Goal: Task Accomplishment & Management: Use online tool/utility

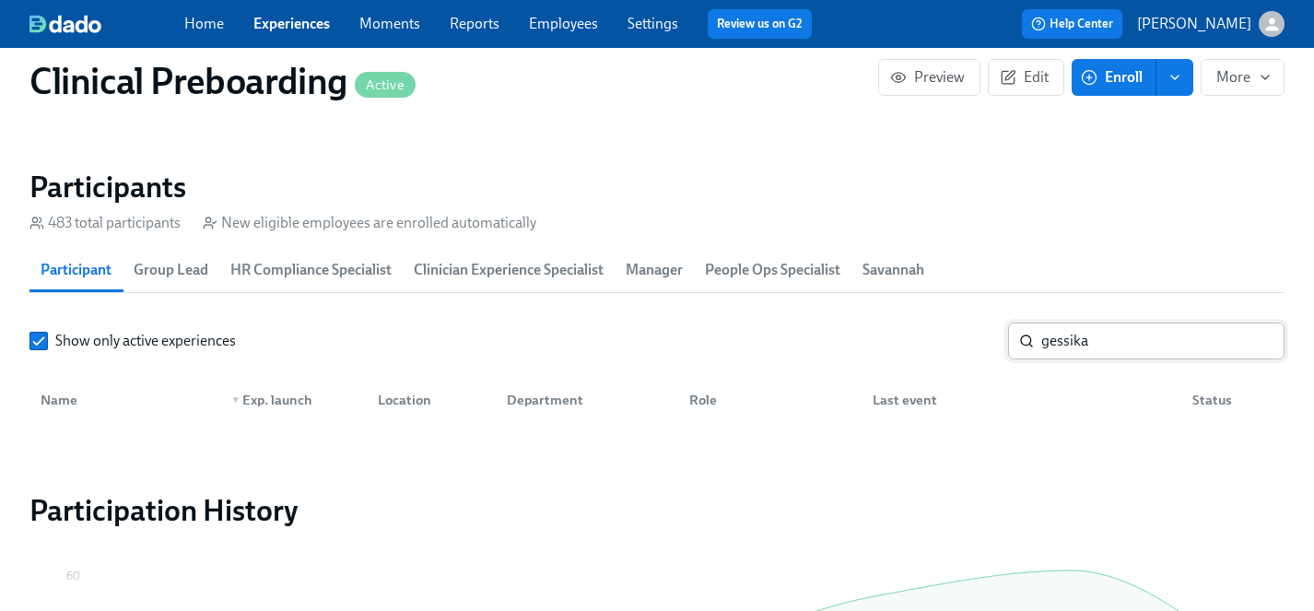
scroll to position [0, 23780]
drag, startPoint x: 1107, startPoint y: 338, endPoint x: 990, endPoint y: 334, distance: 117.2
click at [990, 334] on div "Show only active experiences gessika ​" at bounding box center [656, 341] width 1255 height 37
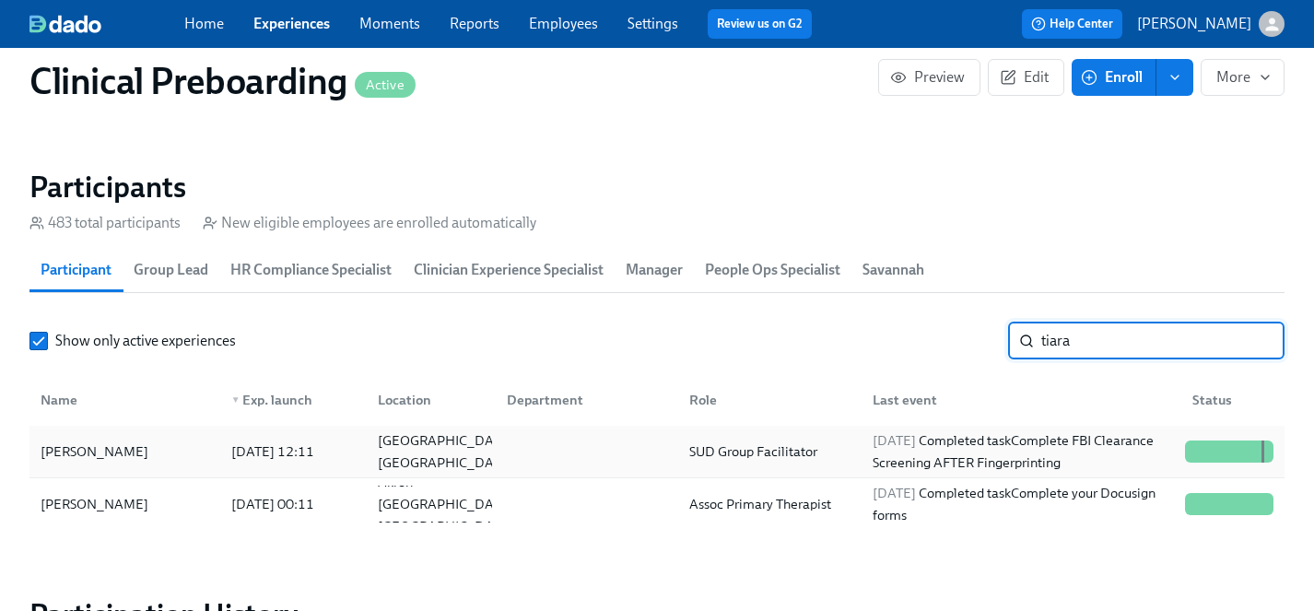
click at [115, 450] on div "Tiara Honesty-Moore" at bounding box center [94, 452] width 123 height 22
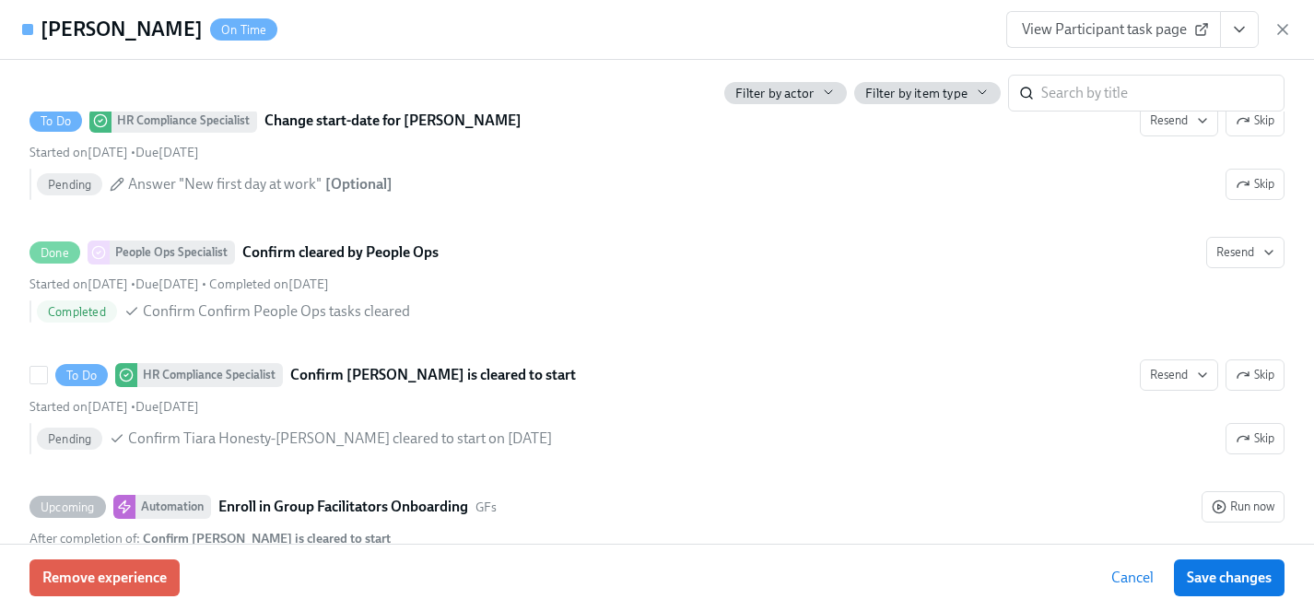
scroll to position [3790, 0]
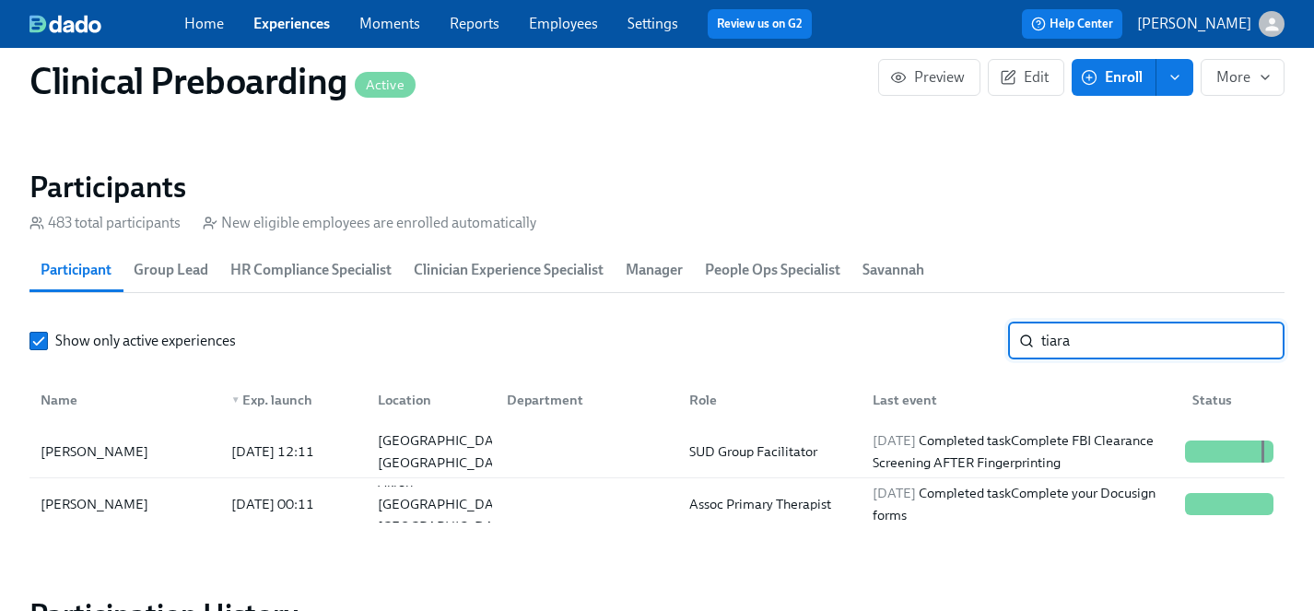
drag, startPoint x: 1100, startPoint y: 341, endPoint x: 800, endPoint y: 332, distance: 299.7
click at [800, 332] on div "Show only active experiences tiara ​" at bounding box center [656, 341] width 1255 height 37
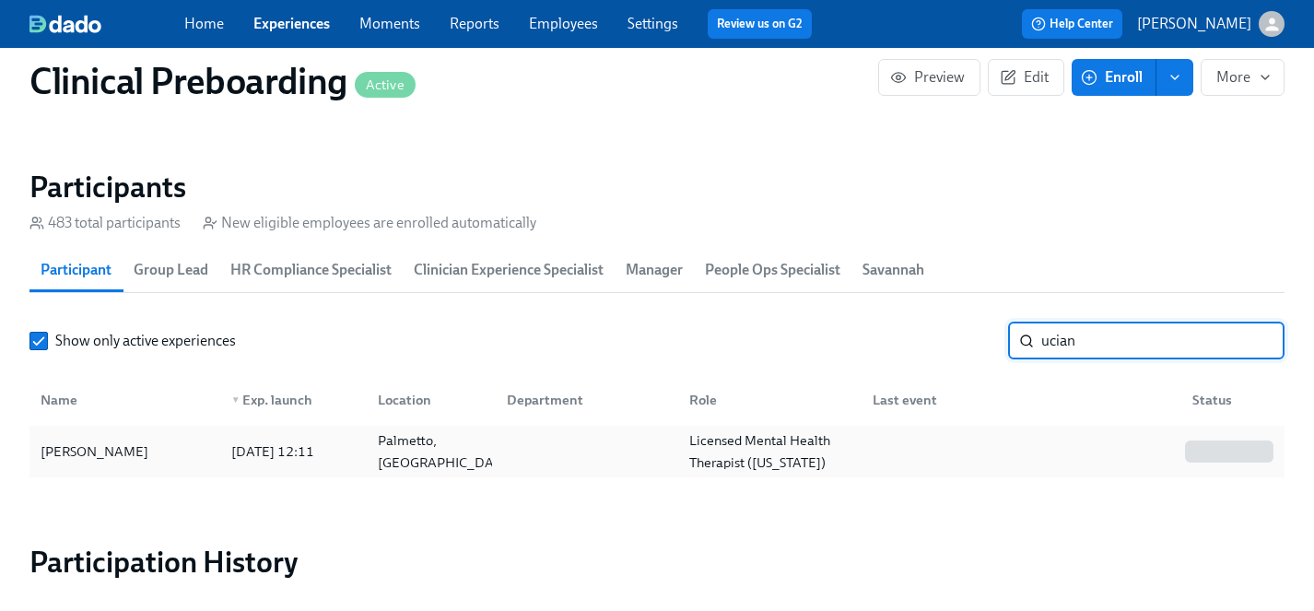
type input "ucian"
click at [104, 441] on div "Savannah Luciano" at bounding box center [94, 452] width 123 height 22
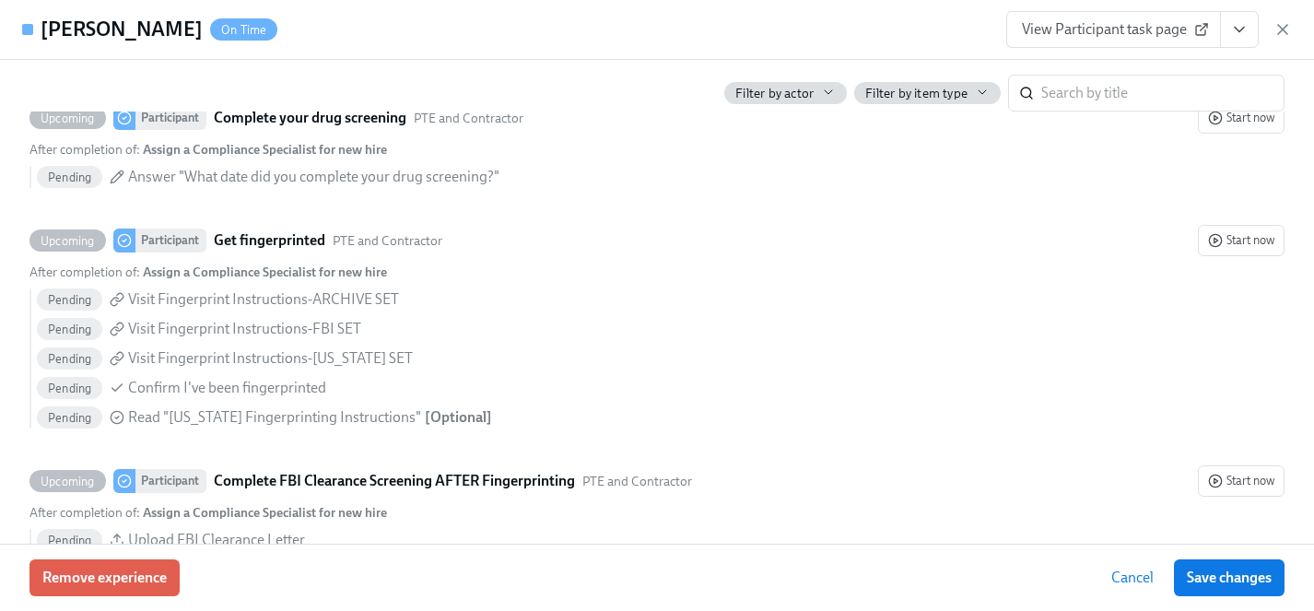
scroll to position [2094, 0]
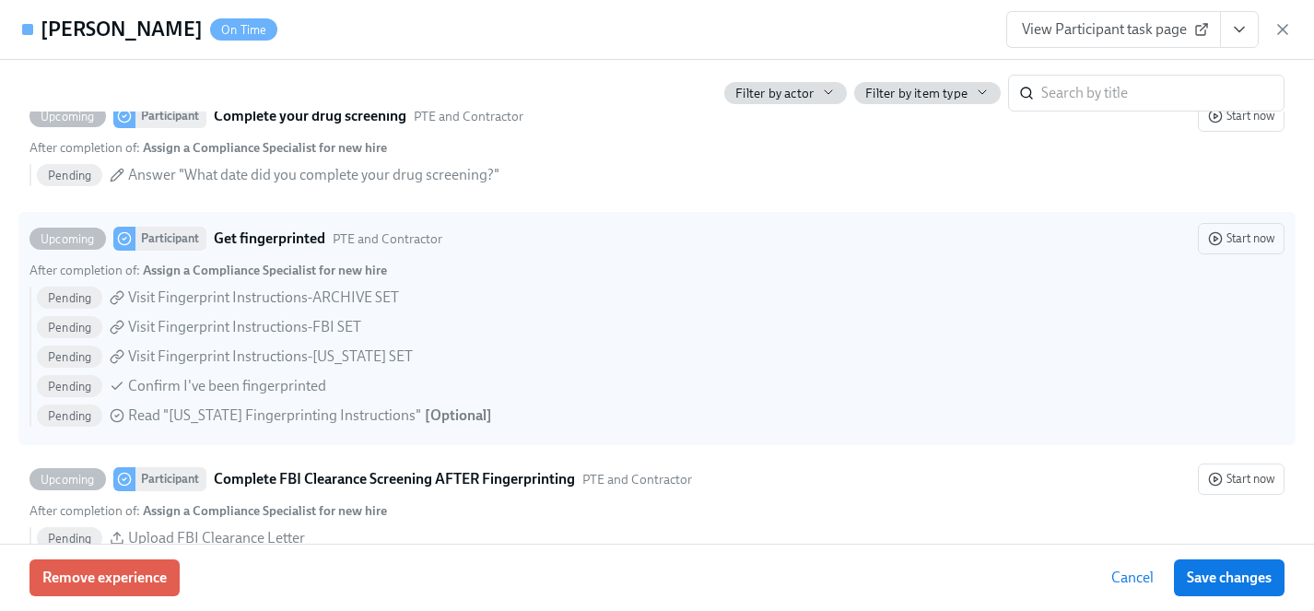
click at [23, 239] on label "Upcoming Participant Get fingerprinted PTE and Contractor Start now After compl…" at bounding box center [657, 328] width 1278 height 233
click at [30, 239] on input "Upcoming Participant Get fingerprinted PTE and Contractor Start now After compl…" at bounding box center [38, 238] width 17 height 17
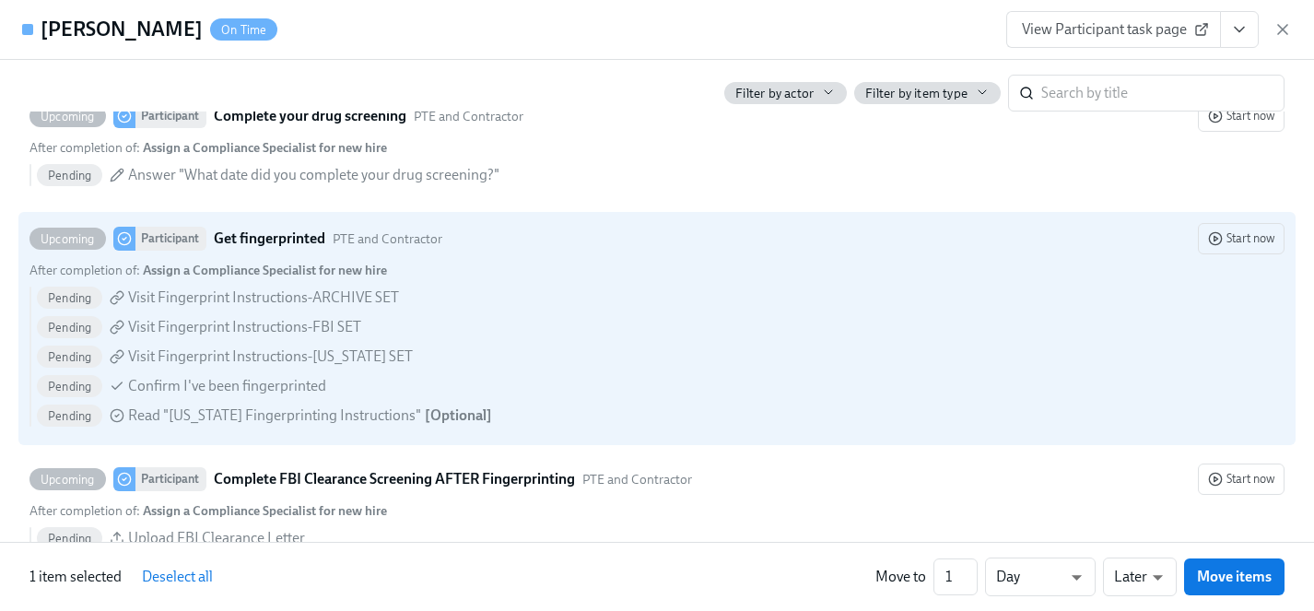
click at [194, 576] on span "Deselect all" at bounding box center [177, 577] width 71 height 18
checkbox input "false"
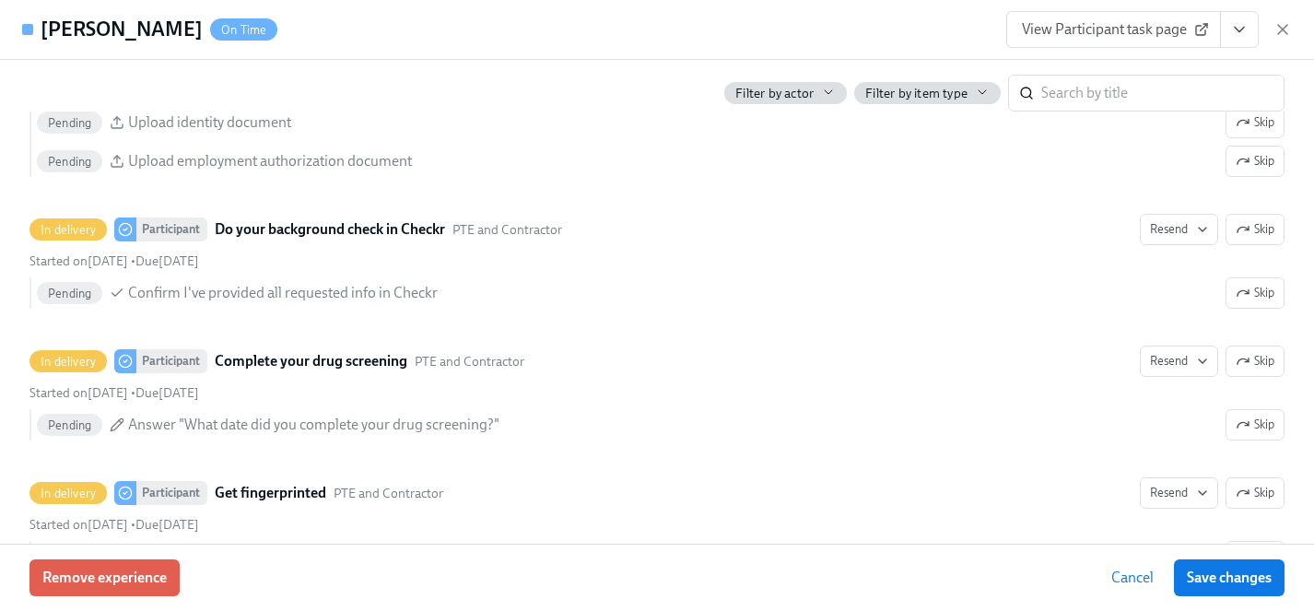
scroll to position [2856, 0]
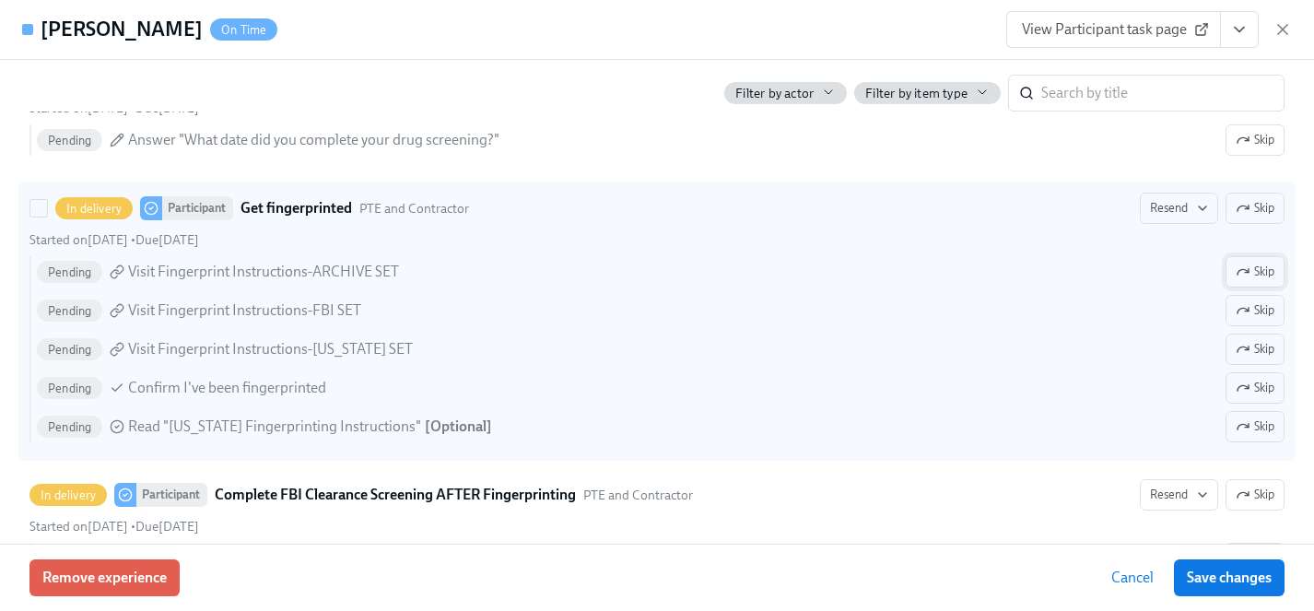
click at [1261, 268] on span "Skip" at bounding box center [1255, 272] width 39 height 18
click at [1266, 306] on span "Skip" at bounding box center [1255, 310] width 39 height 18
click at [1259, 428] on span "Skip" at bounding box center [1255, 427] width 39 height 18
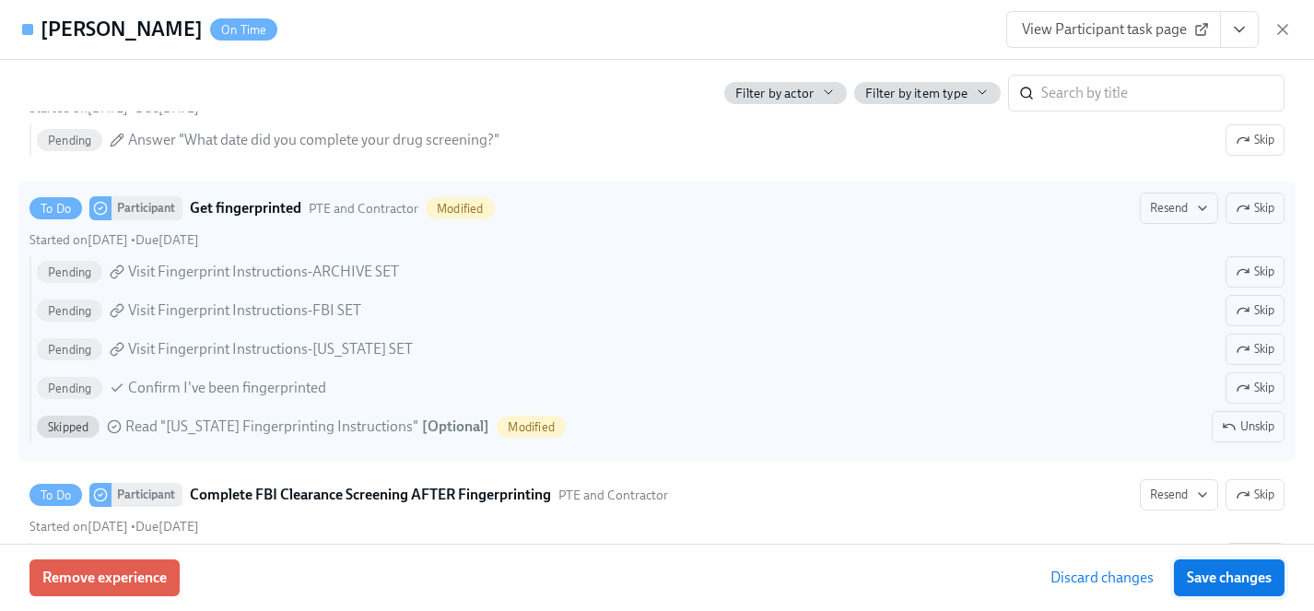
click at [1241, 580] on span "Save changes" at bounding box center [1229, 578] width 85 height 18
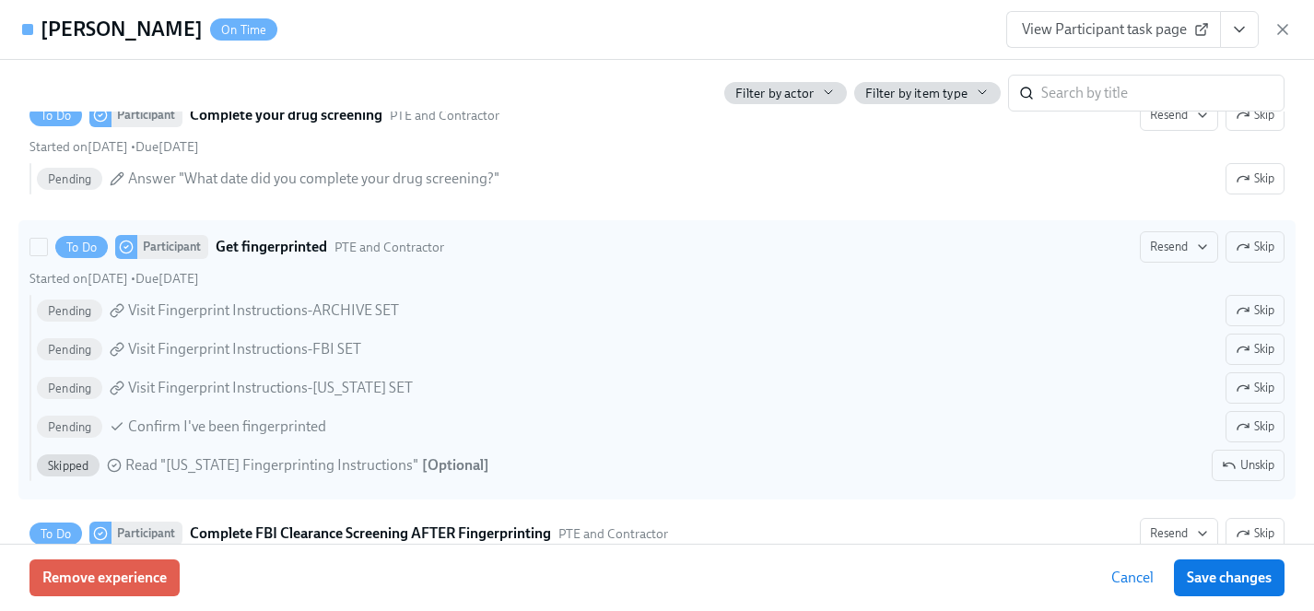
scroll to position [2894, 0]
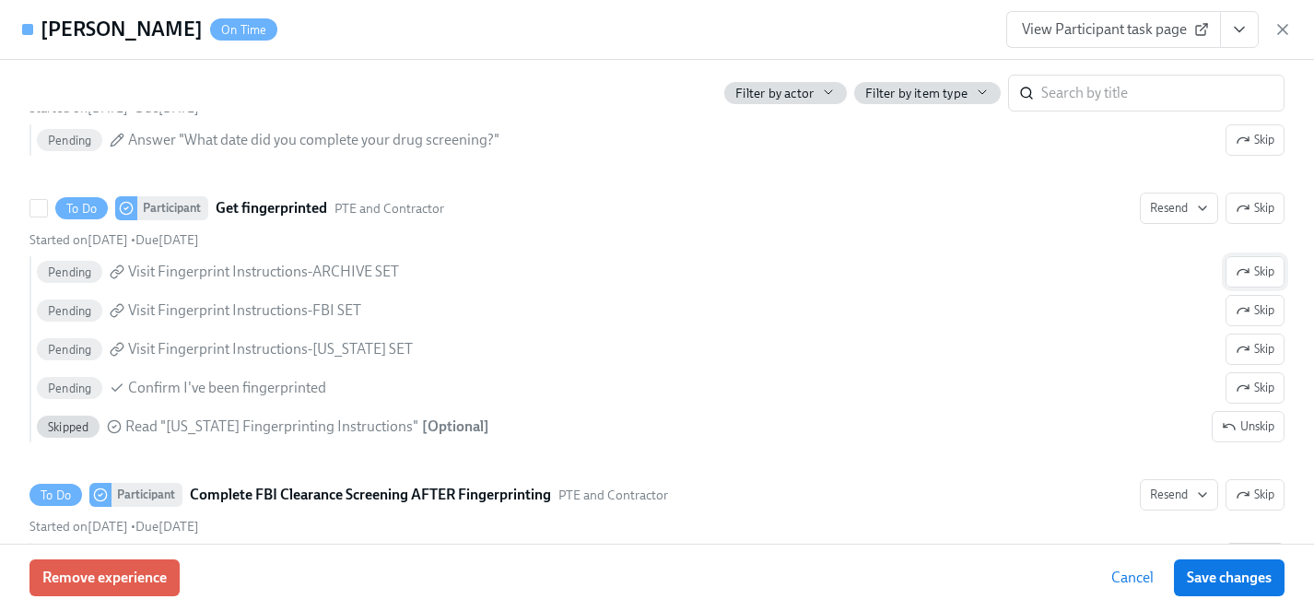
click at [1261, 268] on span "Skip" at bounding box center [1255, 272] width 39 height 18
click at [1259, 305] on span "Skip" at bounding box center [1255, 310] width 39 height 18
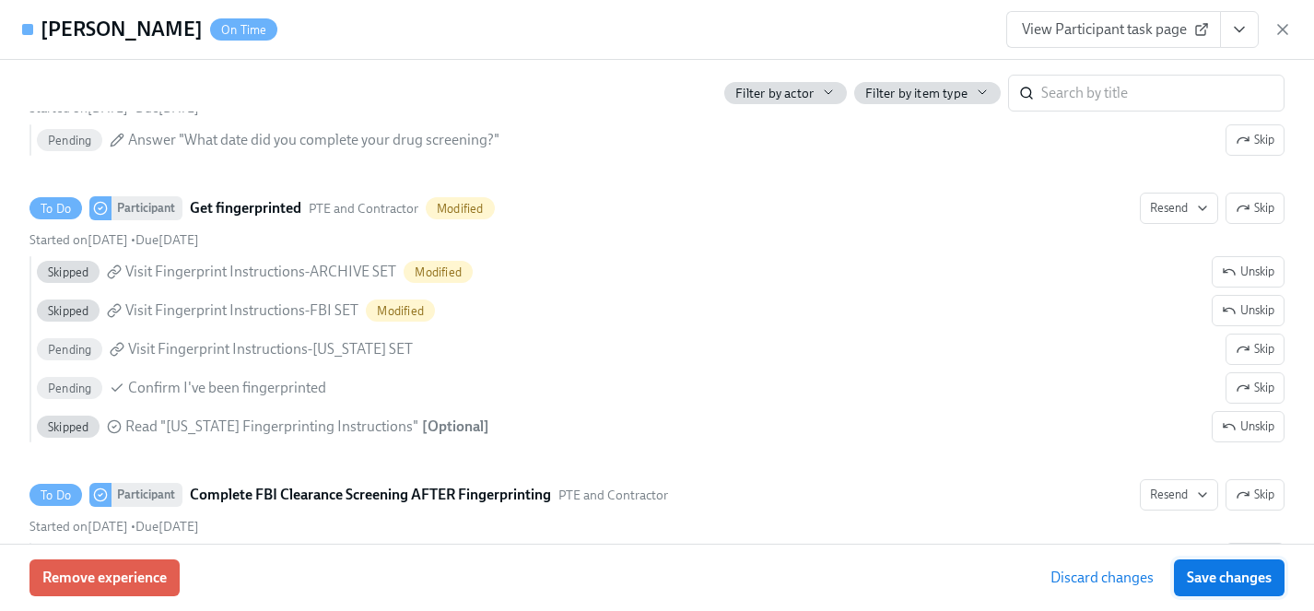
click at [1253, 582] on span "Save changes" at bounding box center [1229, 578] width 85 height 18
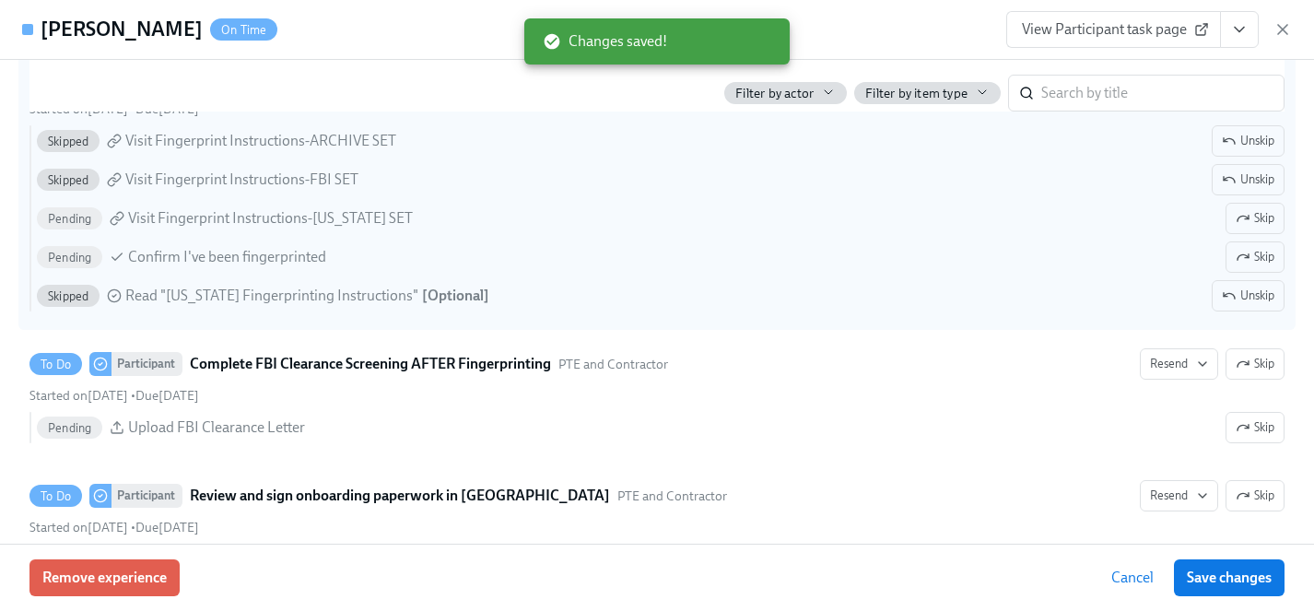
scroll to position [3033, 0]
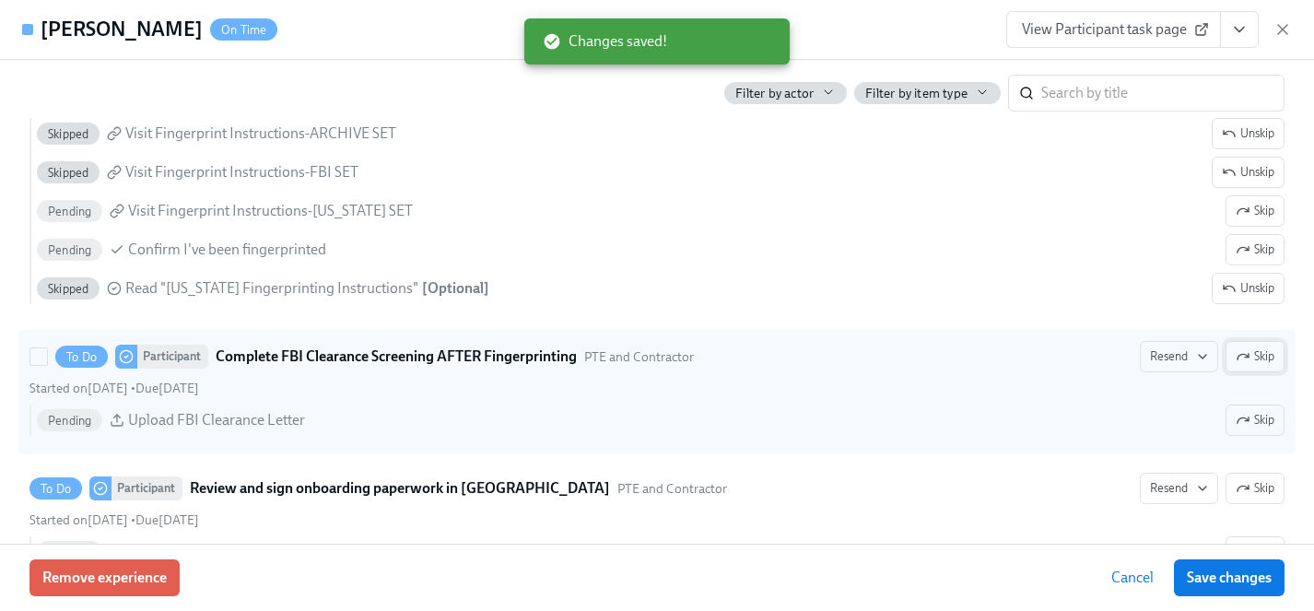
click at [1250, 359] on span "Skip" at bounding box center [1255, 357] width 39 height 18
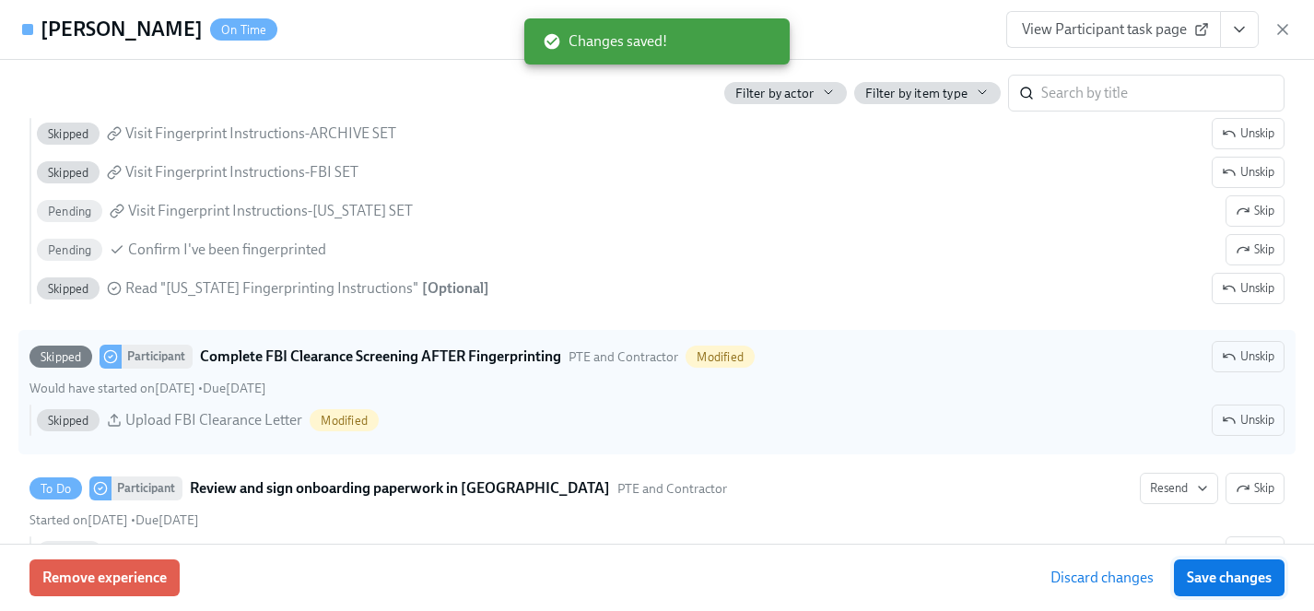
click at [1251, 579] on span "Save changes" at bounding box center [1229, 578] width 85 height 18
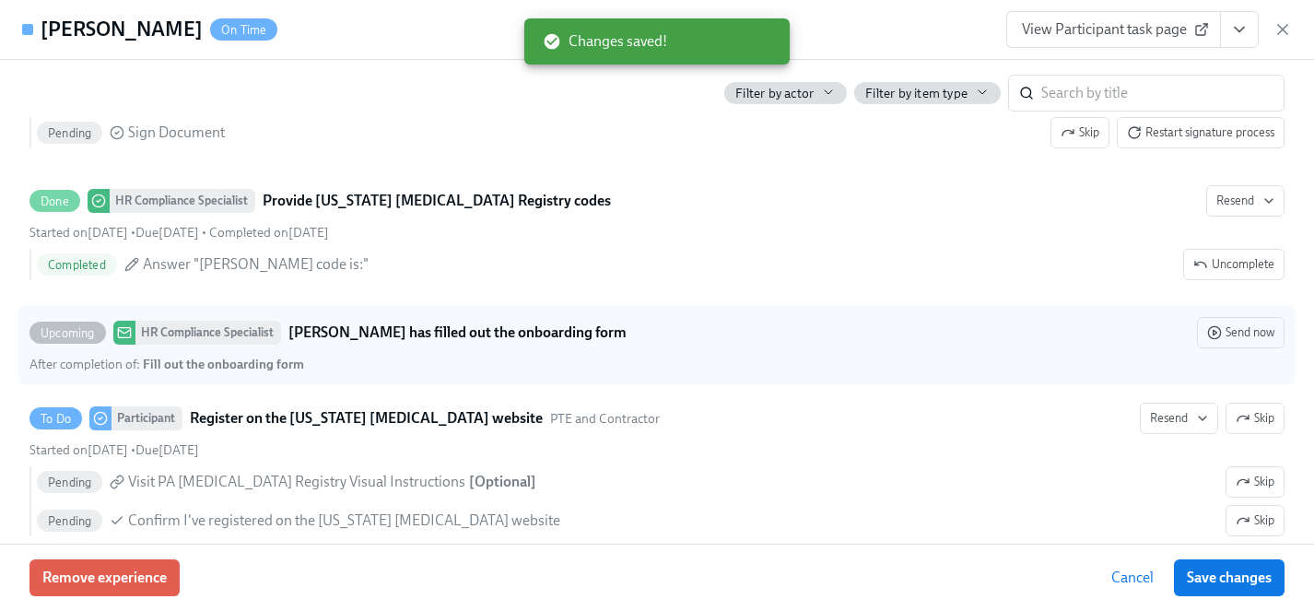
scroll to position [3620, 0]
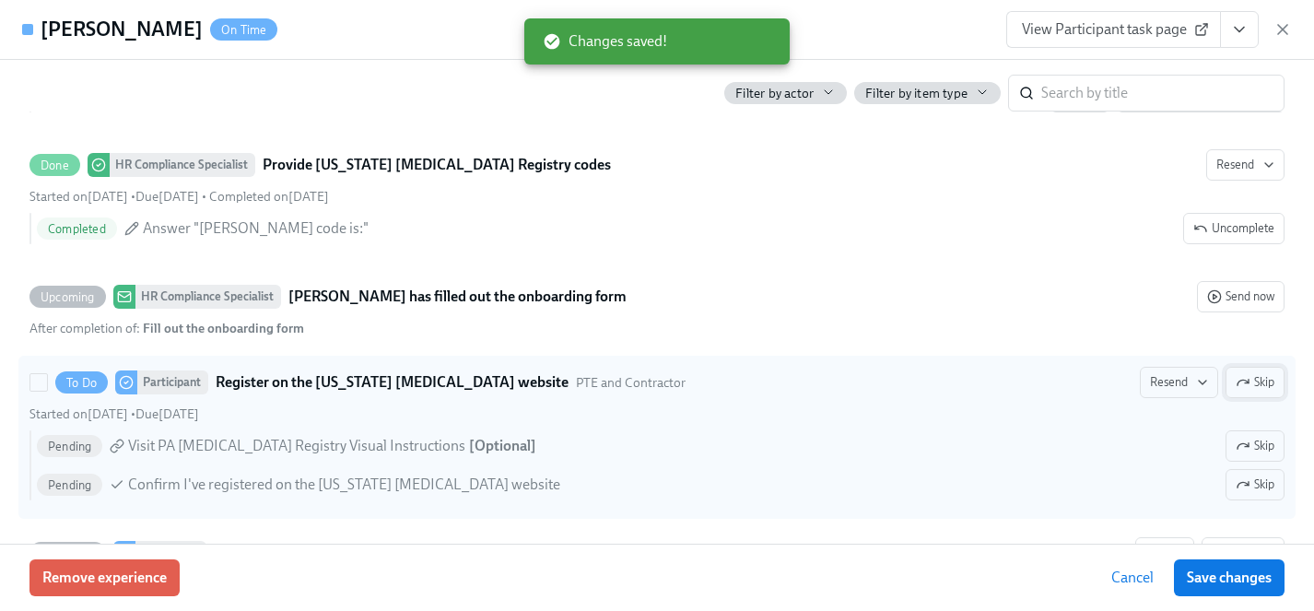
click at [1258, 381] on span "Skip" at bounding box center [1255, 382] width 39 height 18
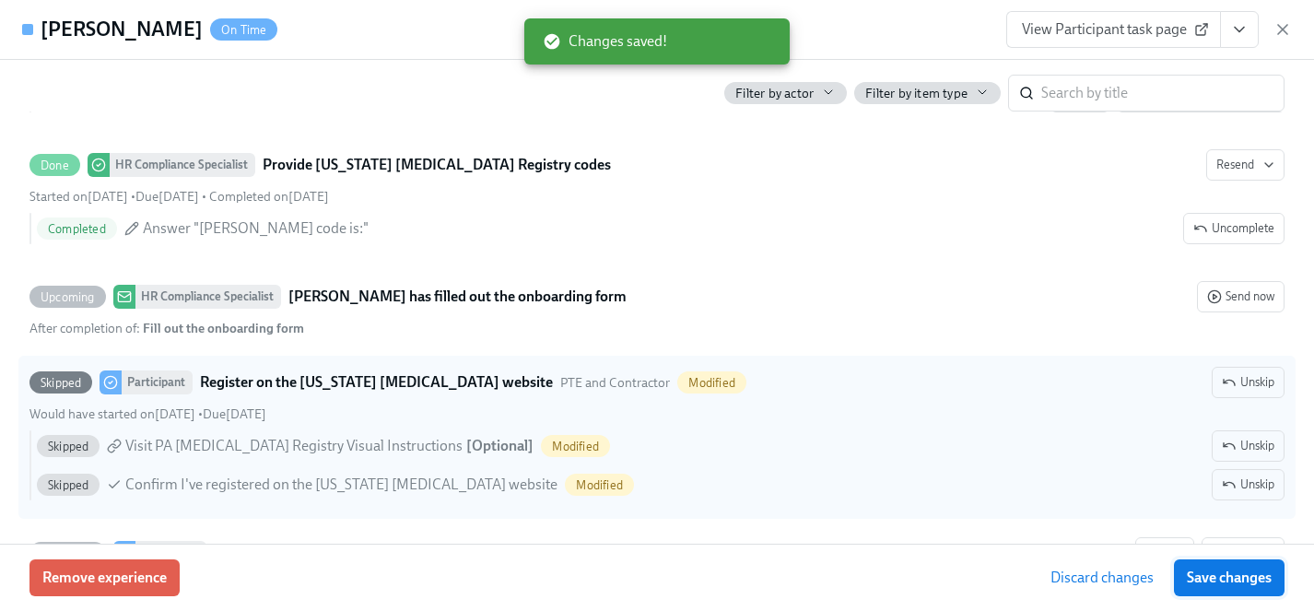
click at [1252, 583] on span "Save changes" at bounding box center [1229, 578] width 85 height 18
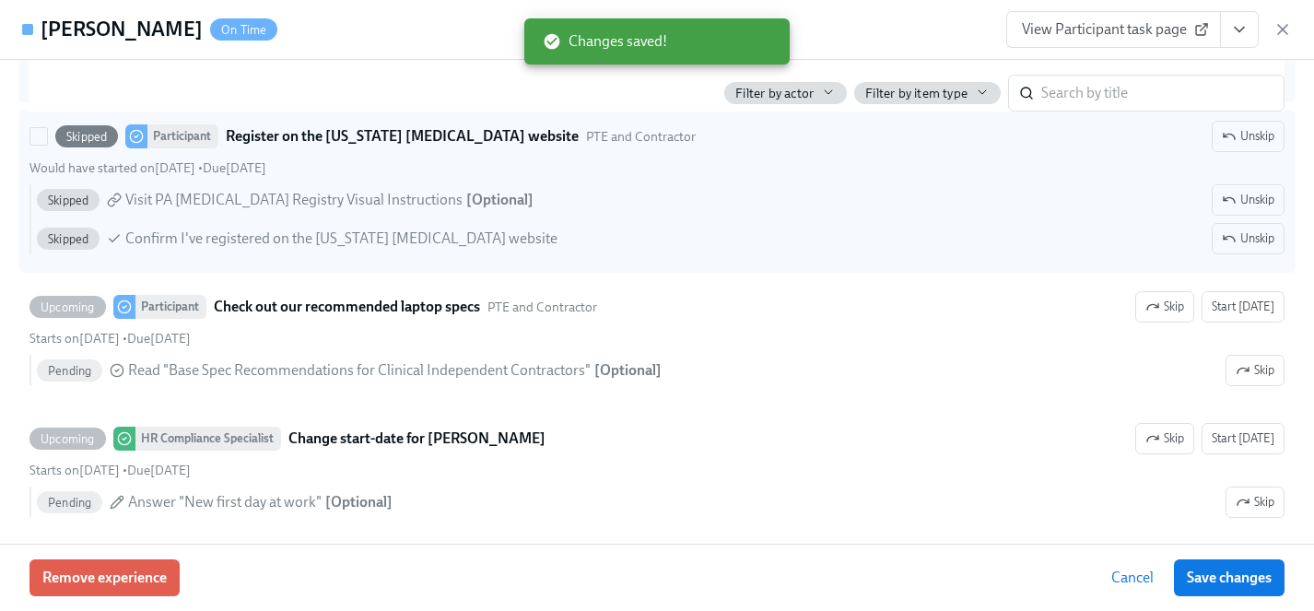
scroll to position [3885, 0]
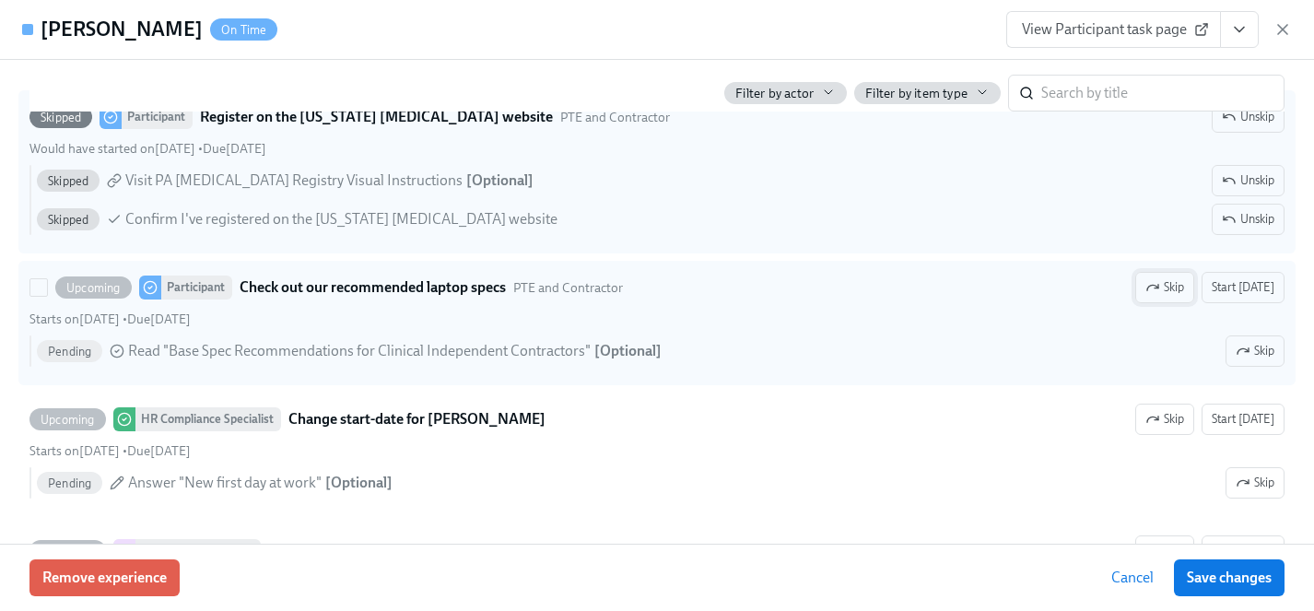
click at [1167, 287] on span "Skip" at bounding box center [1165, 287] width 39 height 18
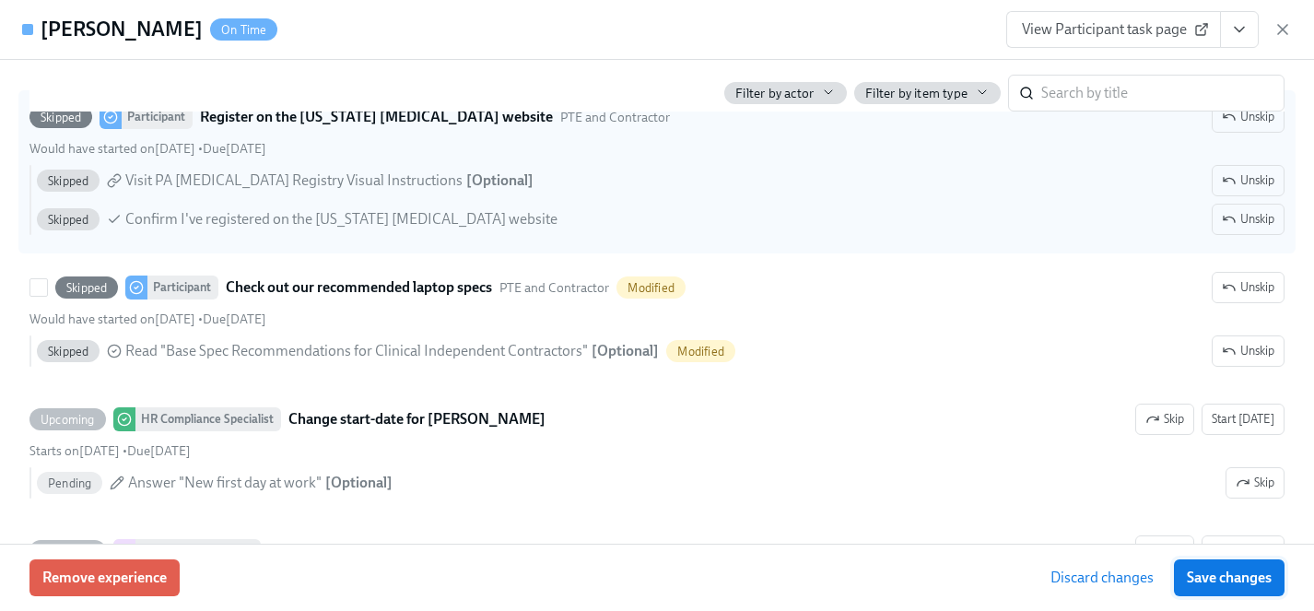
click at [1257, 577] on span "Save changes" at bounding box center [1229, 578] width 85 height 18
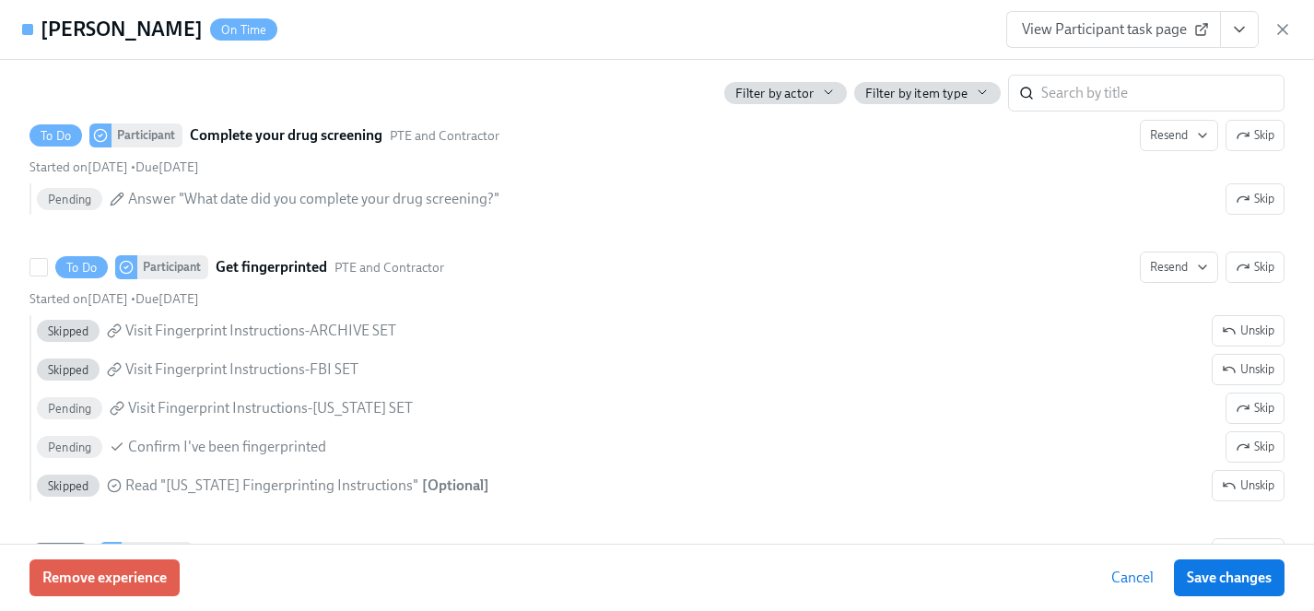
scroll to position [2841, 0]
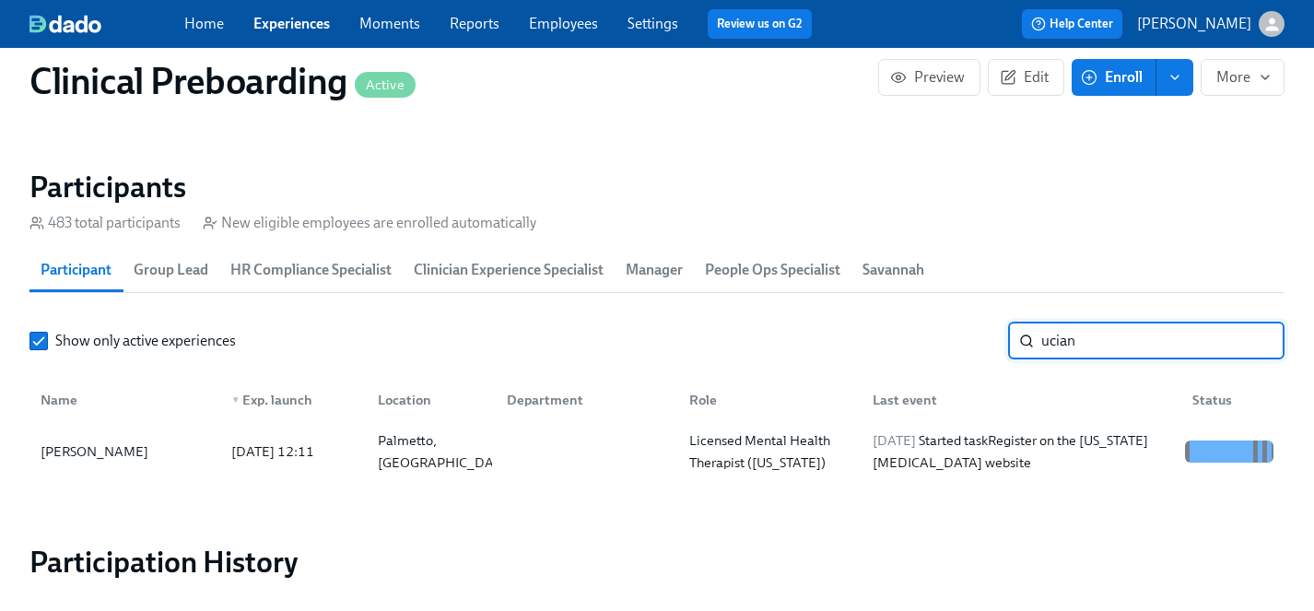
drag, startPoint x: 1090, startPoint y: 340, endPoint x: 863, endPoint y: 337, distance: 226.8
click at [863, 337] on div "Show only active experiences ucian ​" at bounding box center [656, 341] width 1255 height 37
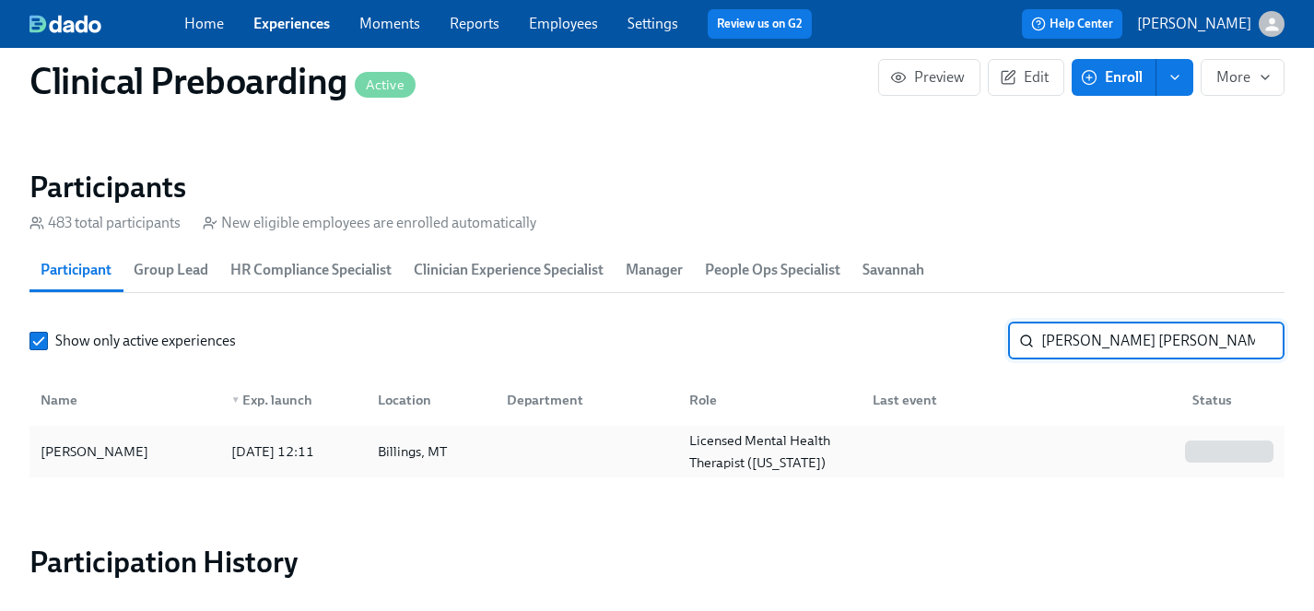
type input "amanda pat"
click at [81, 448] on div "[PERSON_NAME]" at bounding box center [94, 452] width 123 height 22
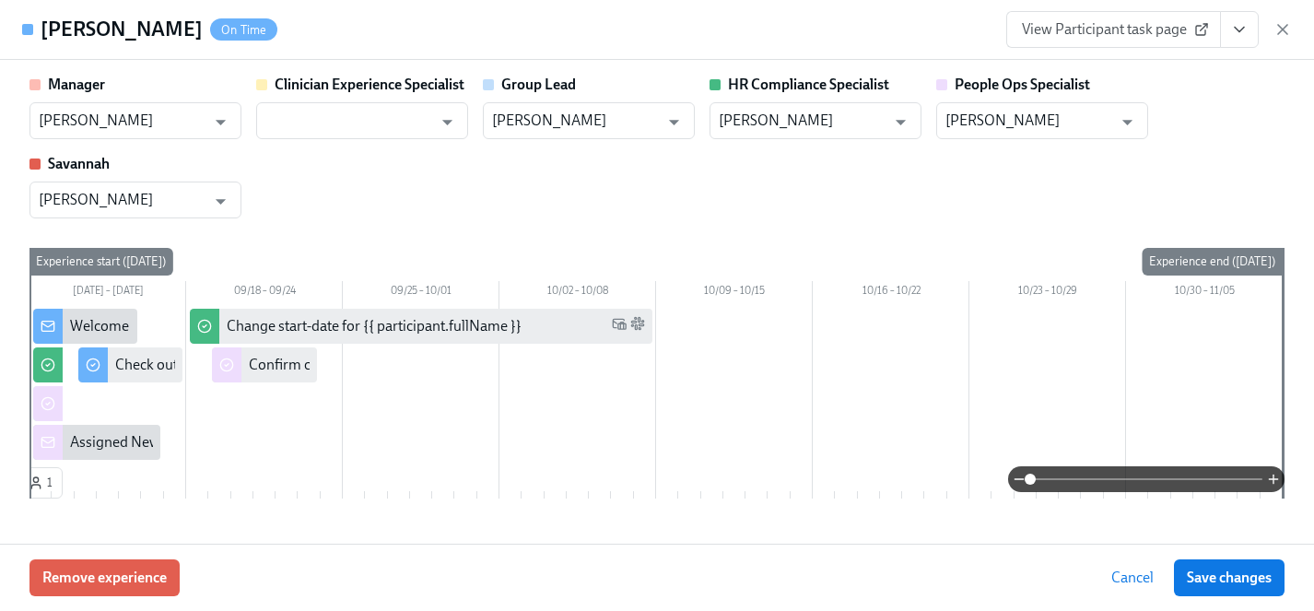
type input "Tyler Pieper"
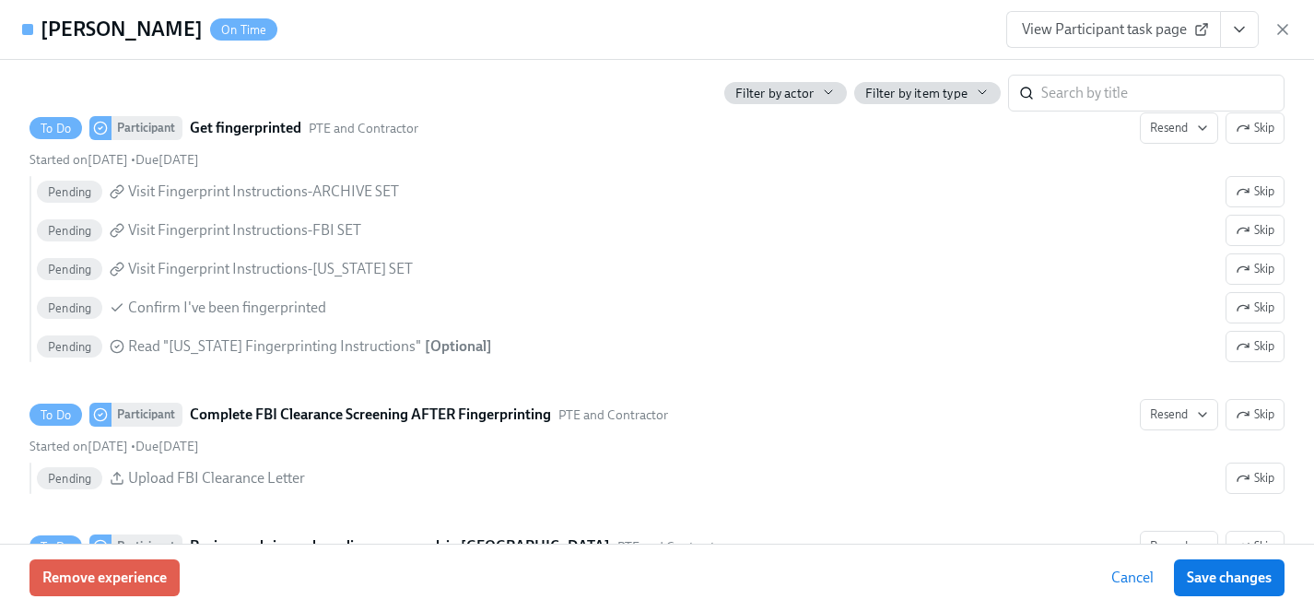
scroll to position [2925, 0]
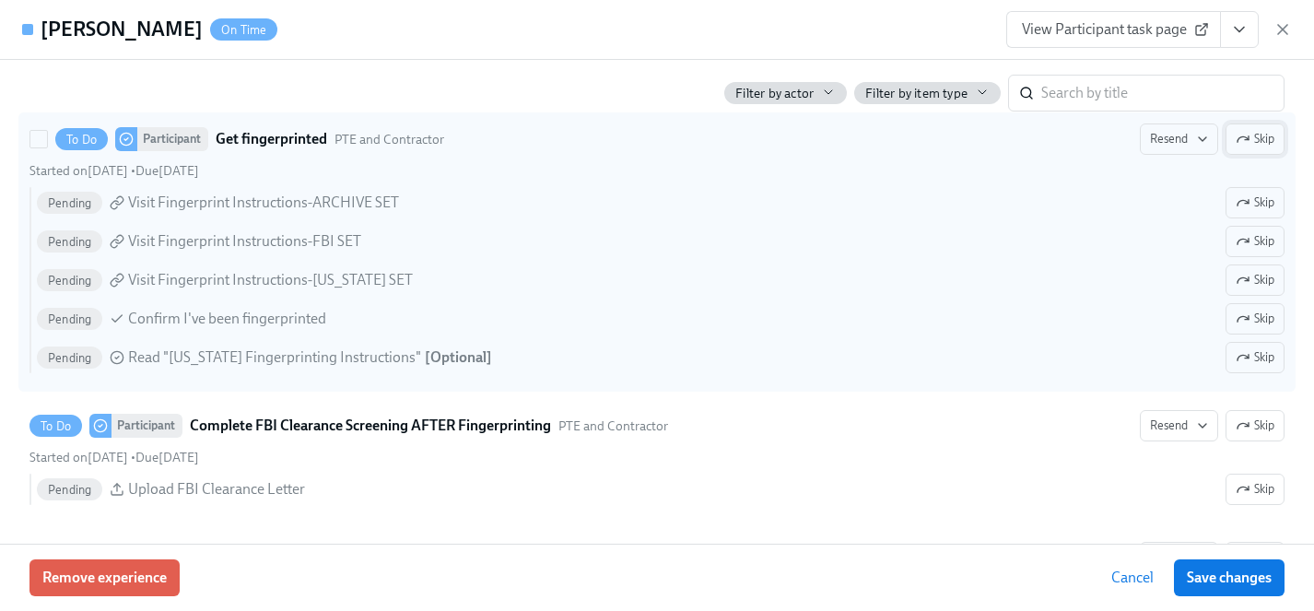
click at [1249, 134] on icon "button" at bounding box center [1243, 139] width 15 height 15
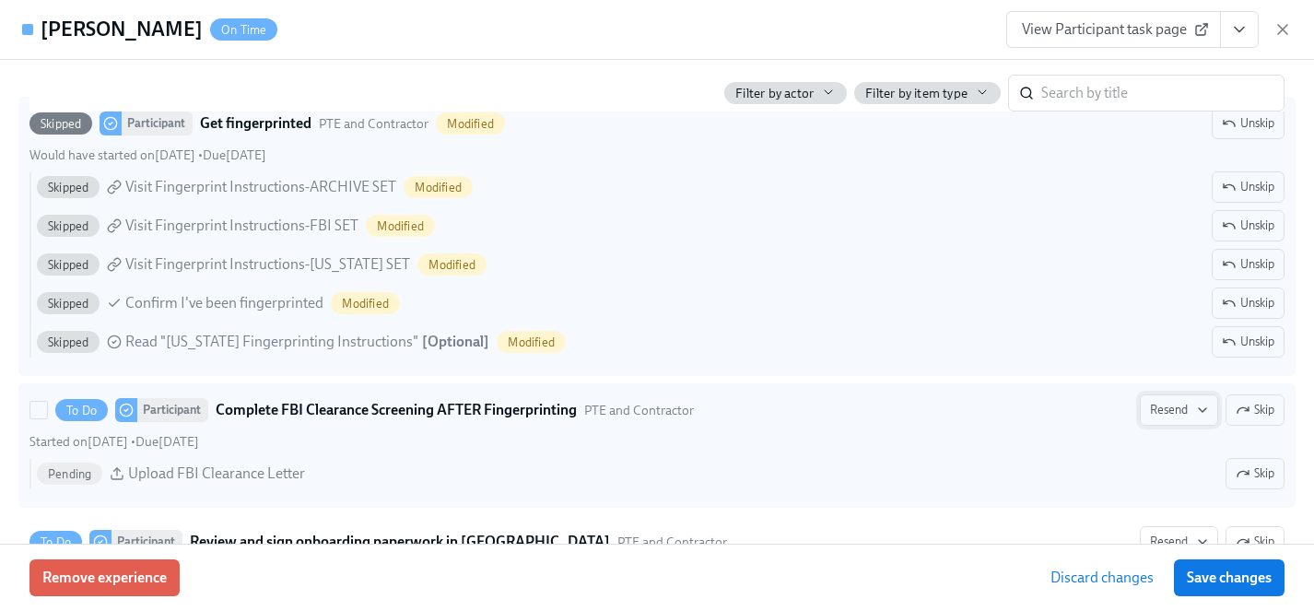
scroll to position [2946, 0]
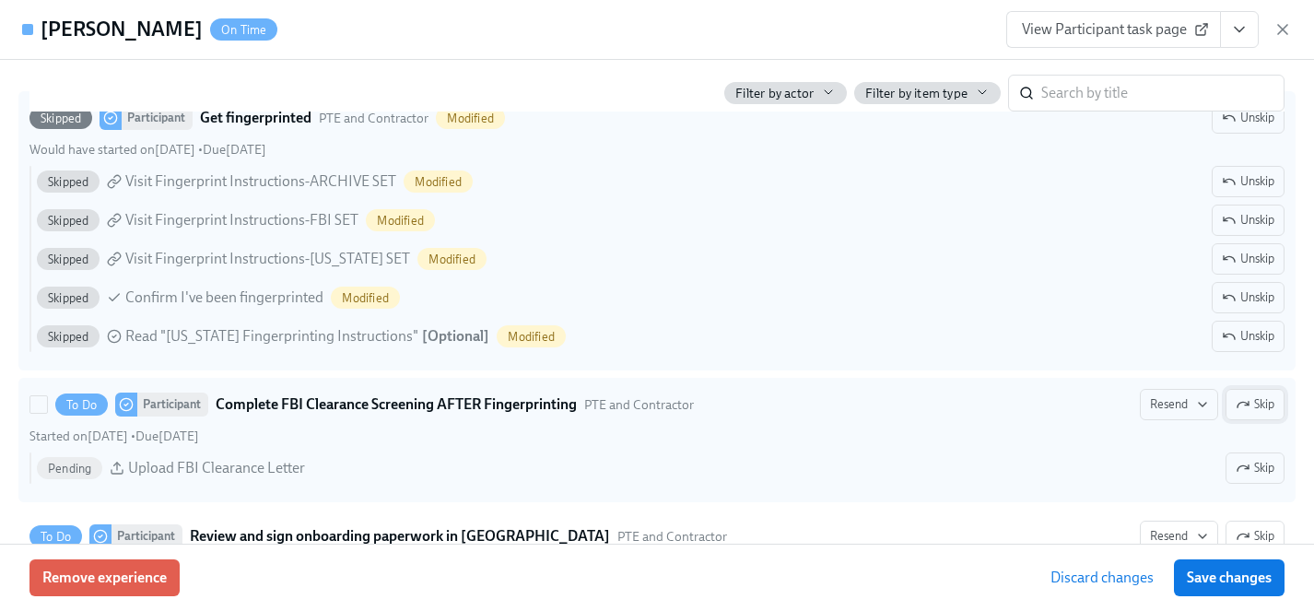
click at [1266, 409] on span "Skip" at bounding box center [1255, 404] width 39 height 18
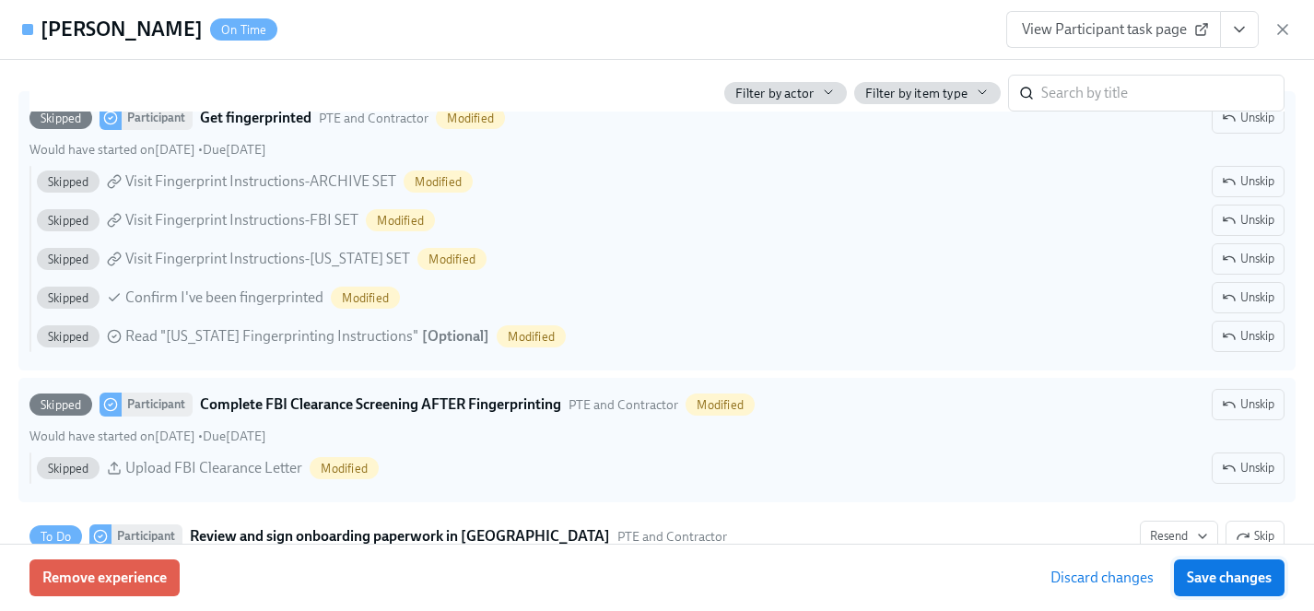
click at [1227, 571] on span "Save changes" at bounding box center [1229, 578] width 85 height 18
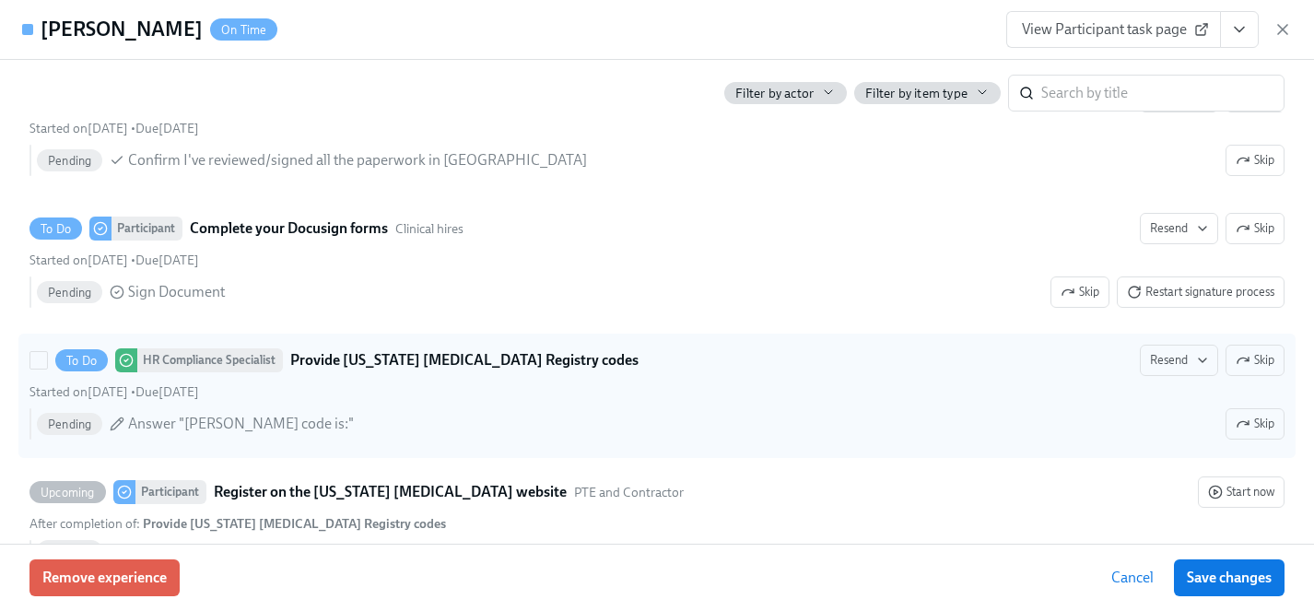
scroll to position [3387, 0]
click at [1254, 359] on span "Skip" at bounding box center [1255, 358] width 39 height 18
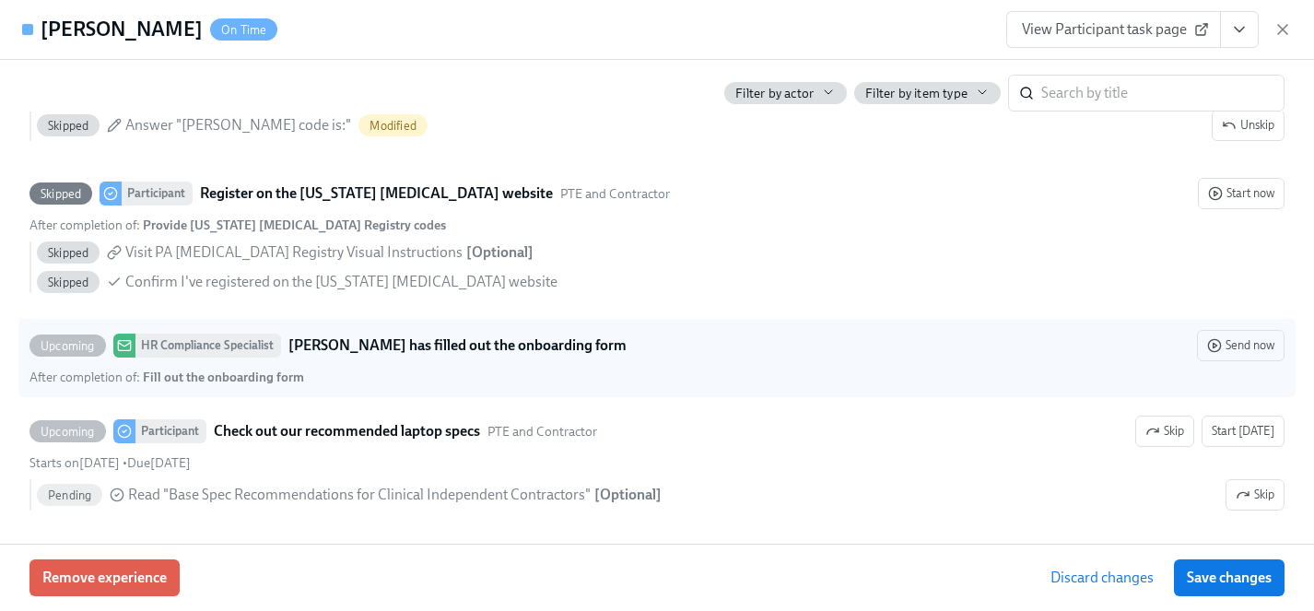
scroll to position [3687, 0]
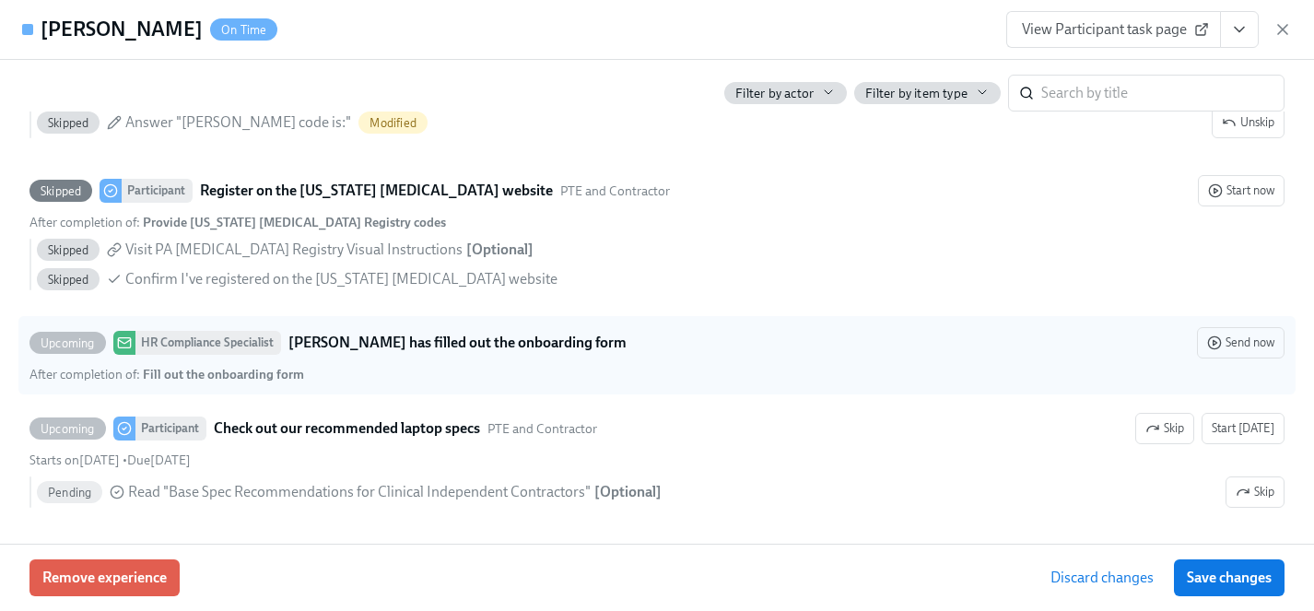
click at [1199, 572] on span "Save changes" at bounding box center [1229, 578] width 85 height 18
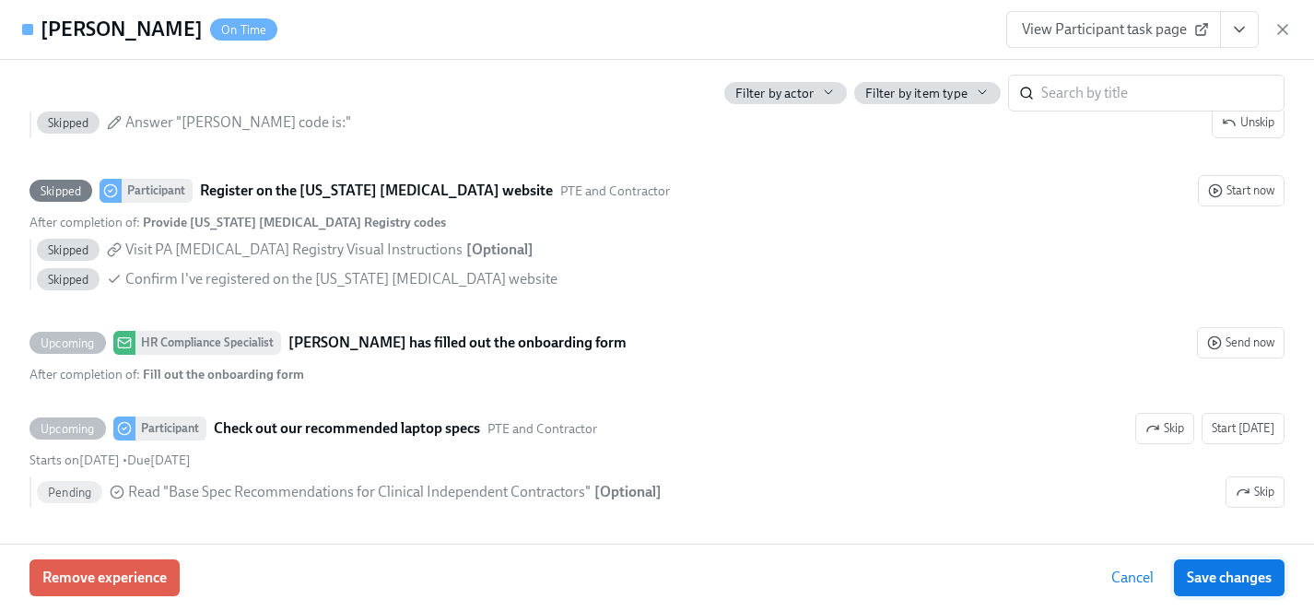
click at [1209, 577] on span "Save changes" at bounding box center [1229, 578] width 85 height 18
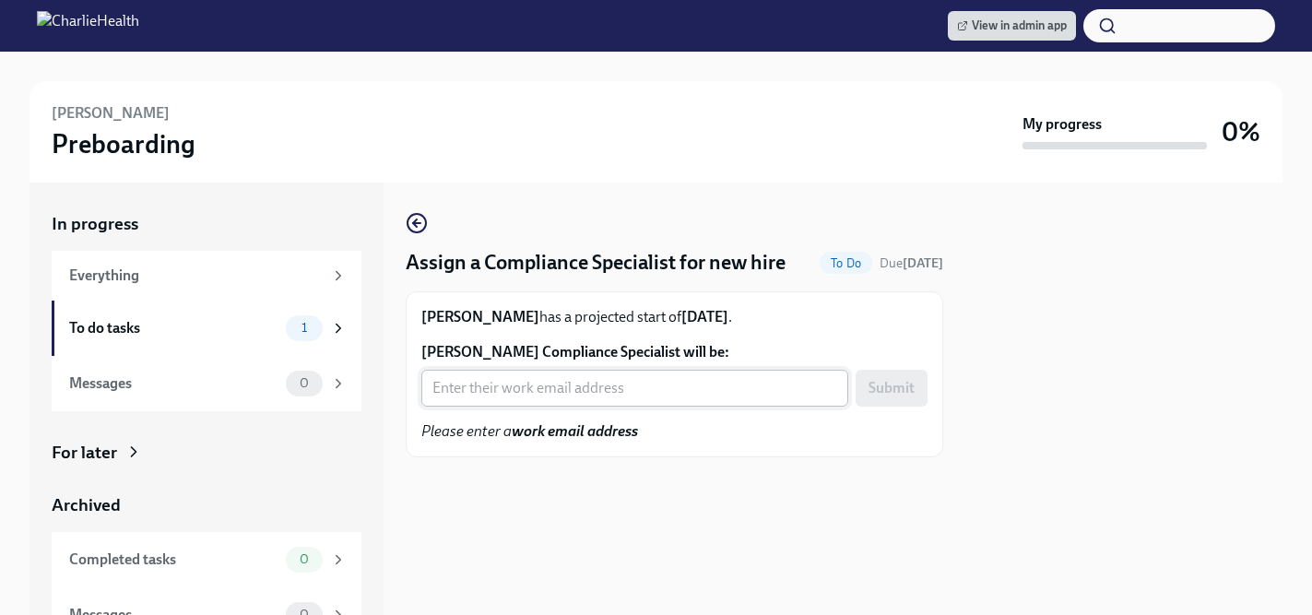
click at [569, 398] on input "[PERSON_NAME] Compliance Specialist will be:" at bounding box center [634, 388] width 427 height 37
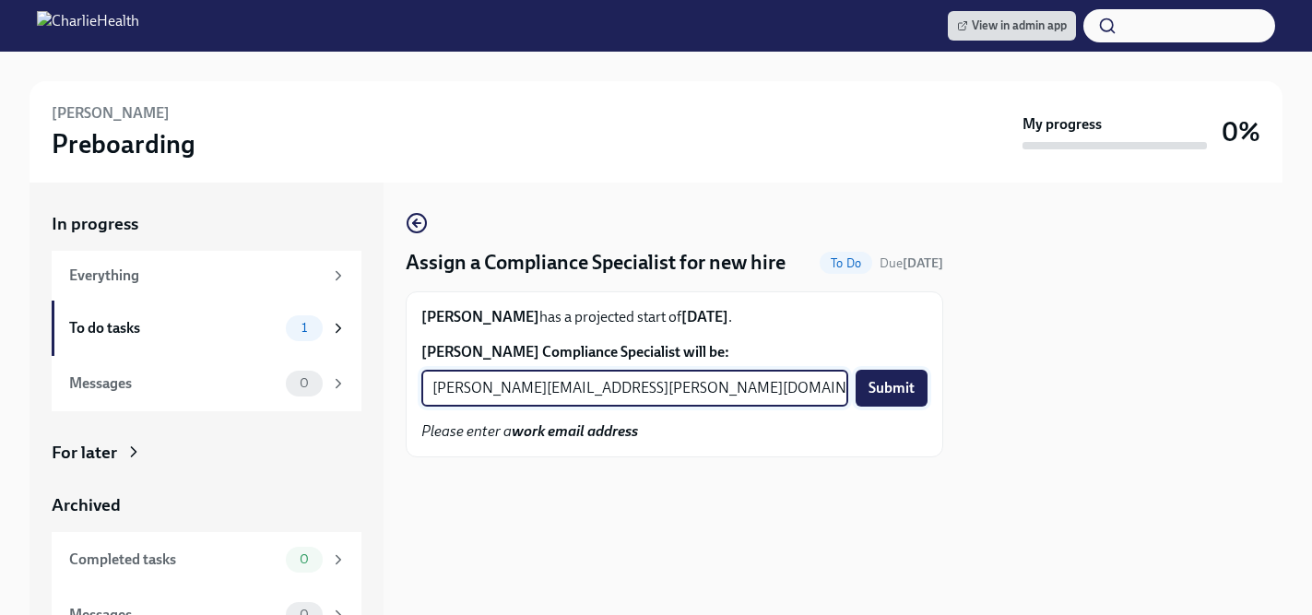
type input "briana.holloway@charliehealth.com"
click at [896, 386] on span "Submit" at bounding box center [891, 388] width 46 height 18
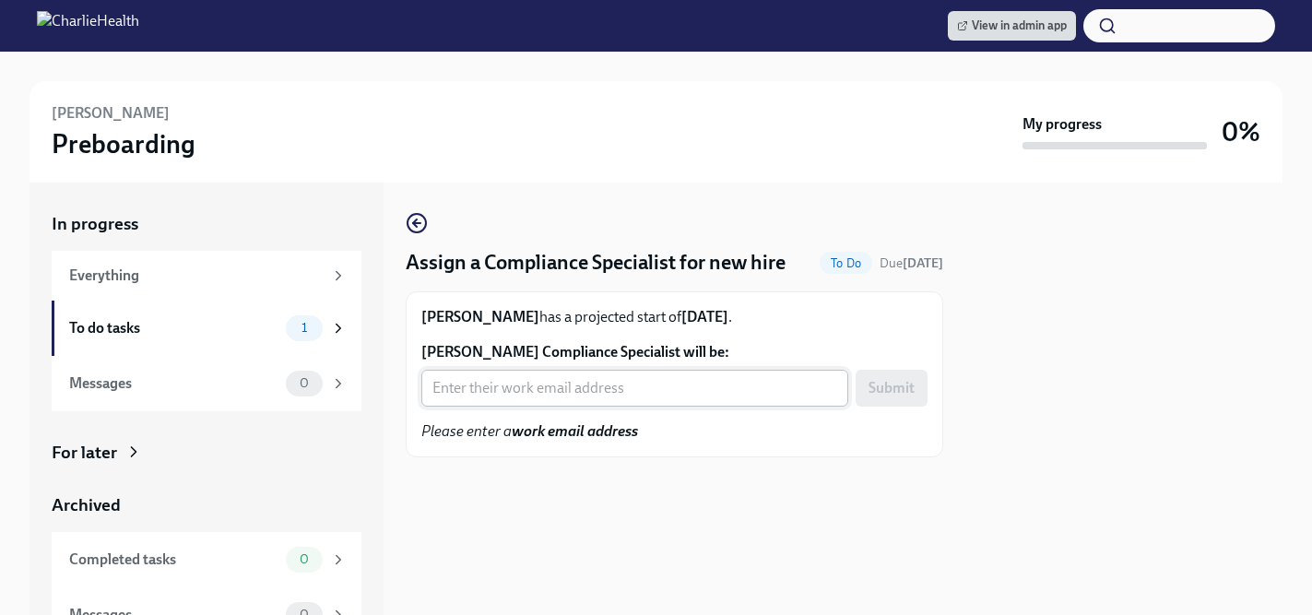
click at [493, 387] on input "[PERSON_NAME] Compliance Specialist will be:" at bounding box center [634, 388] width 427 height 37
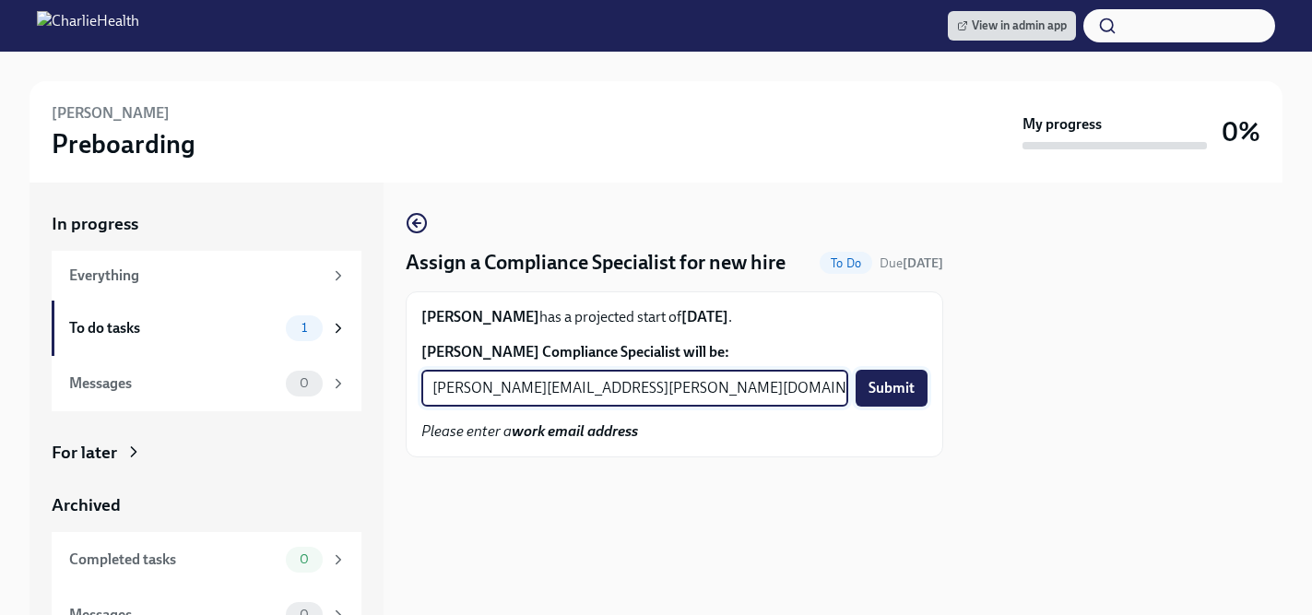
type input "[PERSON_NAME][EMAIL_ADDRESS][PERSON_NAME][DOMAIN_NAME]"
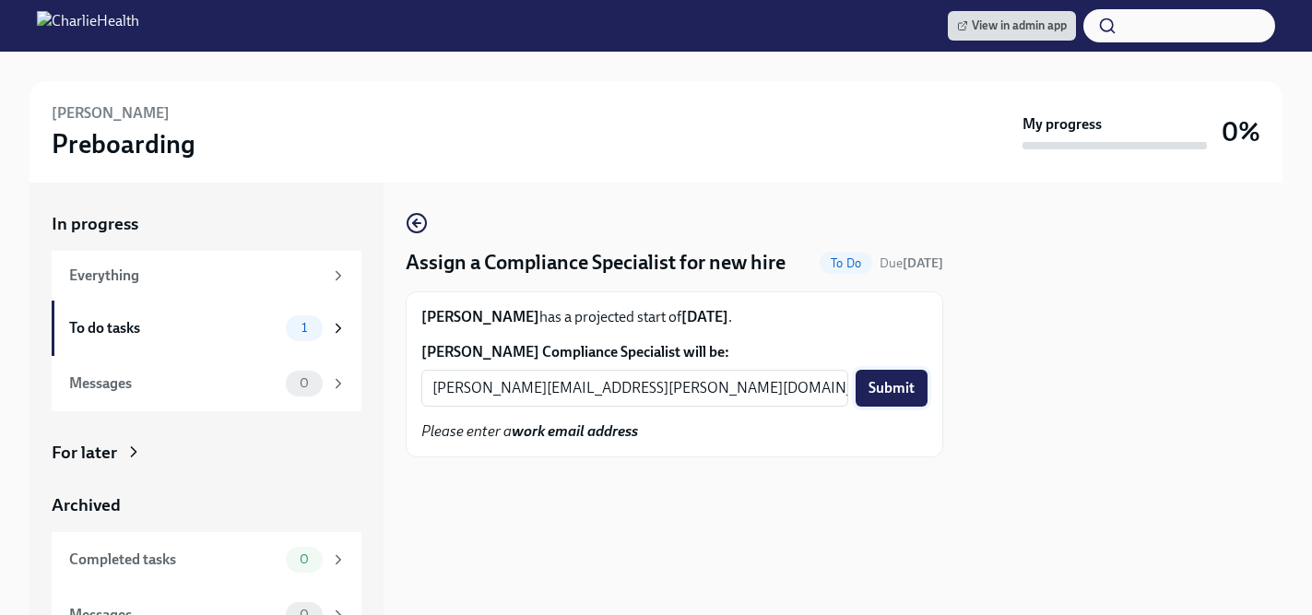
click at [892, 382] on span "Submit" at bounding box center [891, 388] width 46 height 18
